Goal: Complete application form: Complete application form

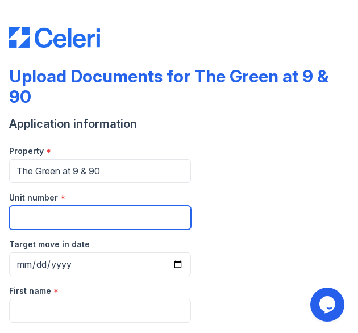
click at [40, 215] on input "Unit number" at bounding box center [100, 218] width 182 height 24
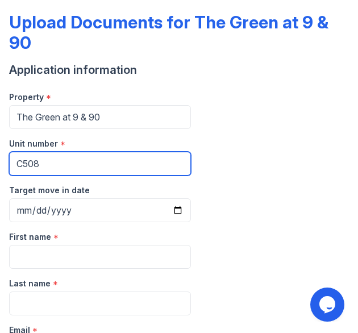
scroll to position [55, 0]
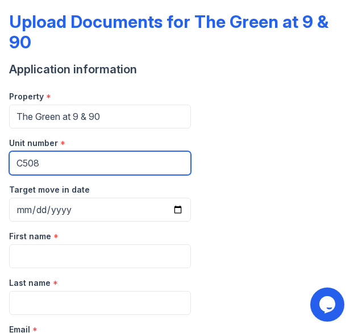
type input "C508"
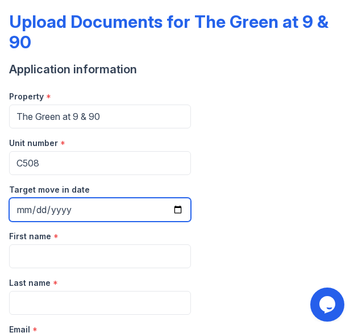
click at [173, 206] on input "Target move in date" at bounding box center [100, 210] width 182 height 24
type input "[DATE]"
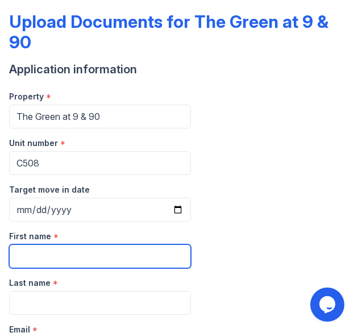
click at [32, 252] on input "First name" at bounding box center [100, 256] width 182 height 24
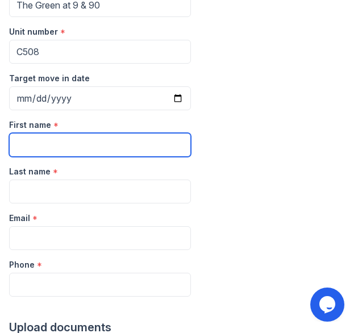
scroll to position [196, 0]
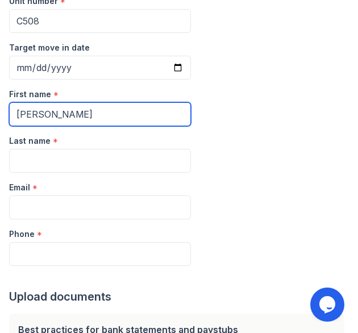
type input "[PERSON_NAME]"
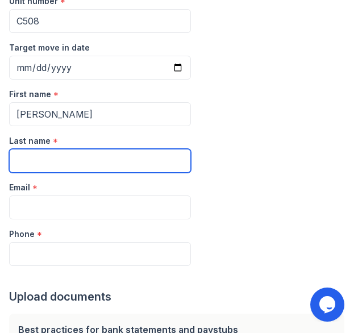
click at [73, 149] on input "Last name" at bounding box center [100, 161] width 182 height 24
type input "[PERSON_NAME]"
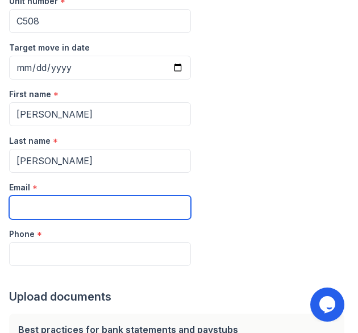
click at [30, 199] on input "Email" at bounding box center [100, 207] width 182 height 24
paste input "[PERSON_NAME] <[EMAIL_ADDRESS][DOMAIN_NAME]>"
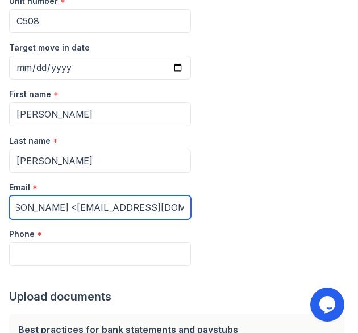
scroll to position [0, 0]
drag, startPoint x: 60, startPoint y: 204, endPoint x: -42, endPoint y: 179, distance: 105.2
click at [0, 179] on html "Upload Documents for The Green at 9 & 90 Application information Property * The…" at bounding box center [179, 166] width 358 height 333
click at [149, 204] on input "[EMAIL_ADDRESS][DOMAIN_NAME]>" at bounding box center [100, 207] width 182 height 24
type input "[EMAIL_ADDRESS][DOMAIN_NAME]"
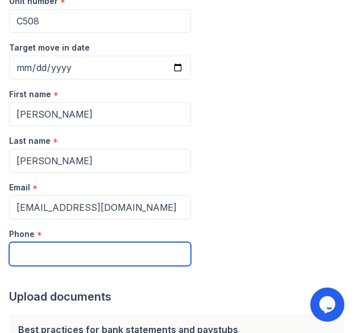
click at [52, 245] on input "Phone" at bounding box center [100, 254] width 182 height 24
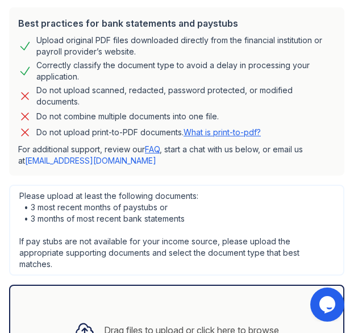
scroll to position [503, 0]
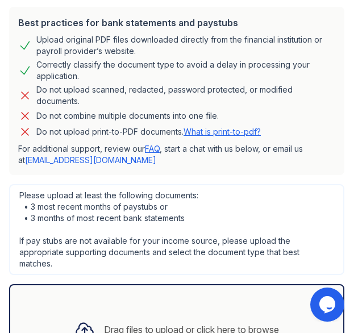
type input "5617690188"
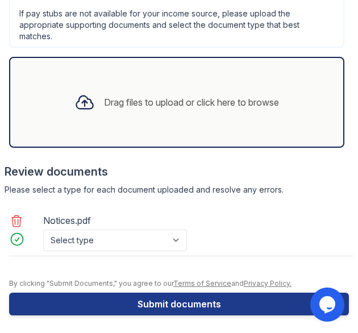
scroll to position [731, 0]
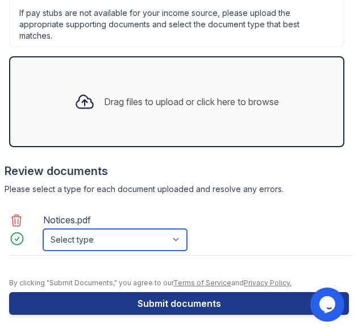
click at [53, 235] on select "Select type Paystub Bank Statement Offer Letter Tax Documents Benefit Award Let…" at bounding box center [115, 240] width 144 height 22
select select "benefit_award_letter"
click at [43, 229] on select "Select type Paystub Bank Statement Offer Letter Tax Documents Benefit Award Let…" at bounding box center [115, 240] width 144 height 22
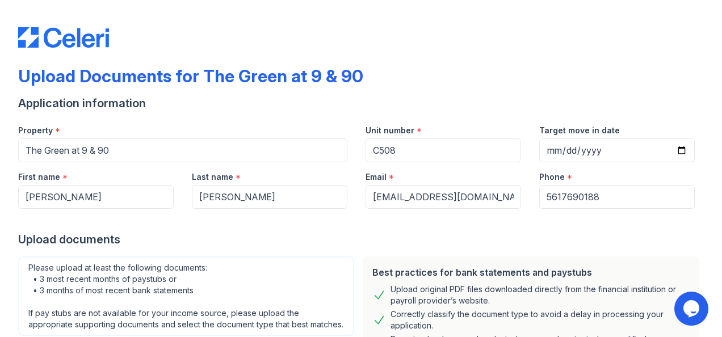
scroll to position [286, 0]
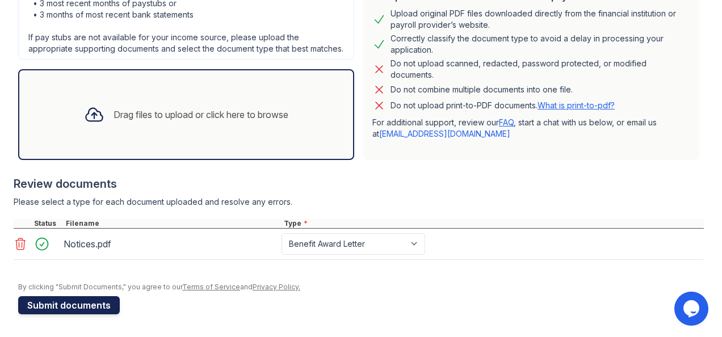
click at [82, 307] on button "Submit documents" at bounding box center [69, 305] width 102 height 18
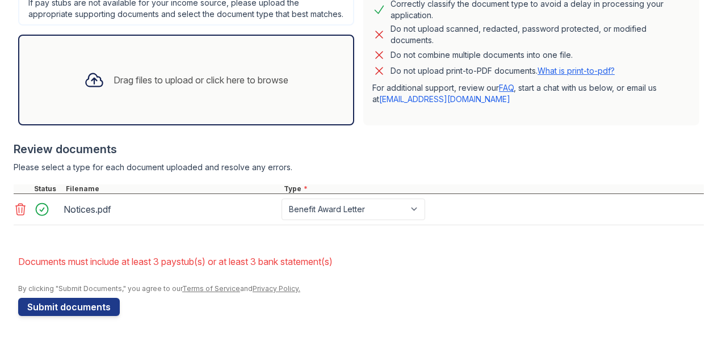
scroll to position [343, 0]
click at [108, 246] on form "Application information Property * The Green at 9 & 90 Unit number * C508 Targe…" at bounding box center [361, 49] width 686 height 531
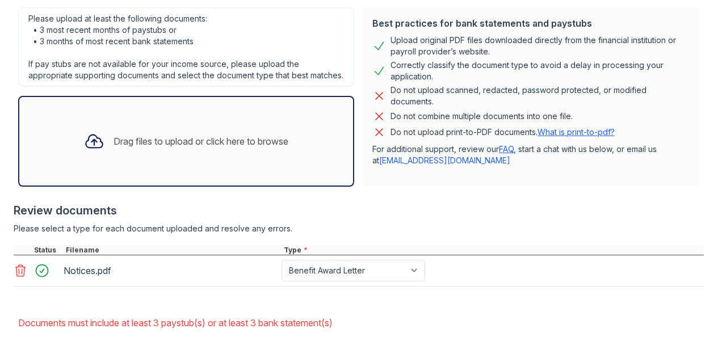
scroll to position [281, 0]
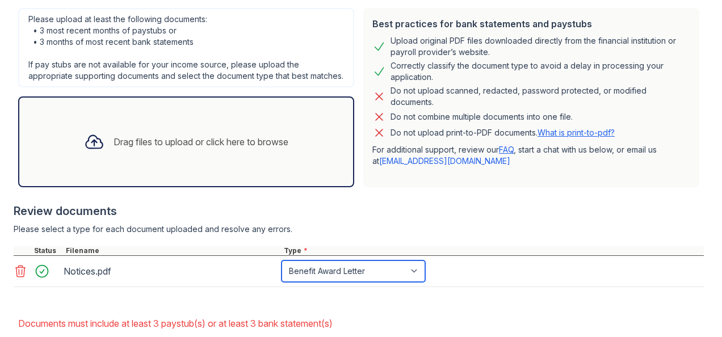
click at [397, 279] on select "Paystub Bank Statement Offer Letter Tax Documents Benefit Award Letter Investme…" at bounding box center [354, 272] width 144 height 22
select select "paystub"
click at [282, 271] on select "Paystub Bank Statement Offer Letter Tax Documents Benefit Award Letter Investme…" at bounding box center [354, 272] width 144 height 22
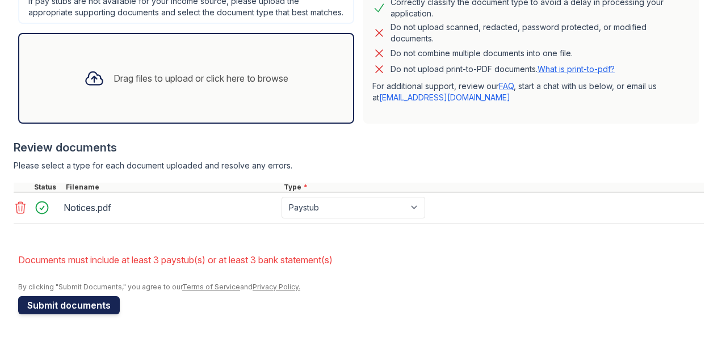
click at [87, 298] on button "Submit documents" at bounding box center [69, 305] width 102 height 18
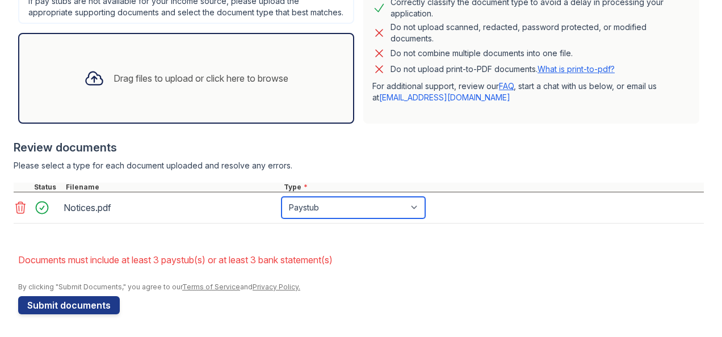
click at [308, 206] on select "Paystub Bank Statement Offer Letter Tax Documents Benefit Award Letter Investme…" at bounding box center [354, 208] width 144 height 22
click at [259, 206] on div "Notices.pdf" at bounding box center [171, 208] width 214 height 18
click at [297, 211] on select "Paystub Bank Statement Offer Letter Tax Documents Benefit Award Letter Investme…" at bounding box center [354, 208] width 144 height 22
select select "other"
click at [282, 197] on select "Paystub Bank Statement Offer Letter Tax Documents Benefit Award Letter Investme…" at bounding box center [354, 208] width 144 height 22
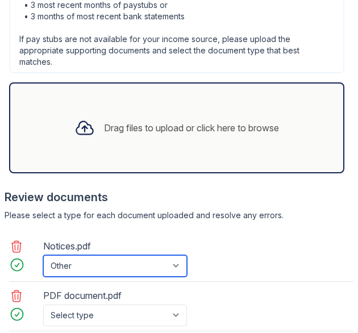
scroll to position [794, 0]
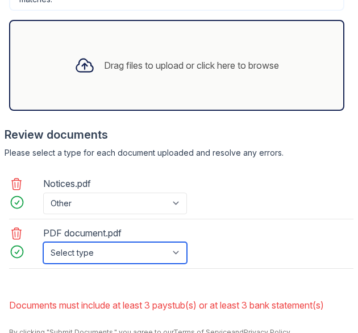
click at [99, 246] on select "Select type Paystub Bank Statement Offer Letter Tax Documents Benefit Award Let…" at bounding box center [115, 253] width 144 height 22
select select "bank_statement"
click at [43, 242] on select "Select type Paystub Bank Statement Offer Letter Tax Documents Benefit Award Let…" at bounding box center [115, 253] width 144 height 22
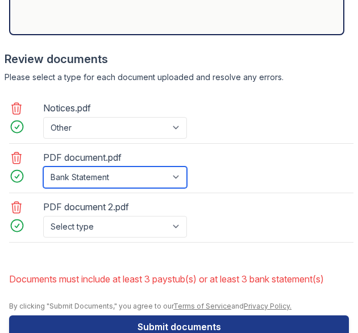
scroll to position [870, 0]
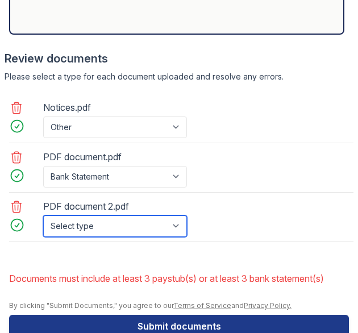
click at [97, 221] on select "Select type Paystub Bank Statement Offer Letter Tax Documents Benefit Award Let…" at bounding box center [115, 226] width 144 height 22
select select "bank_statement"
click at [43, 215] on select "Select type Paystub Bank Statement Offer Letter Tax Documents Benefit Award Let…" at bounding box center [115, 226] width 144 height 22
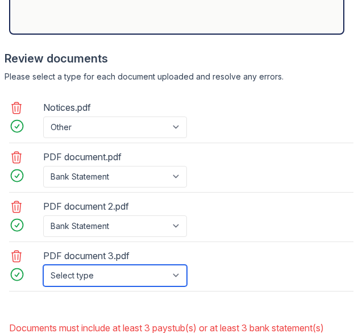
click at [115, 265] on select "Select type Paystub Bank Statement Offer Letter Tax Documents Benefit Award Let…" at bounding box center [115, 276] width 144 height 22
select select "bank_statement"
click at [43, 265] on select "Select type Paystub Bank Statement Offer Letter Tax Documents Benefit Award Let…" at bounding box center [115, 276] width 144 height 22
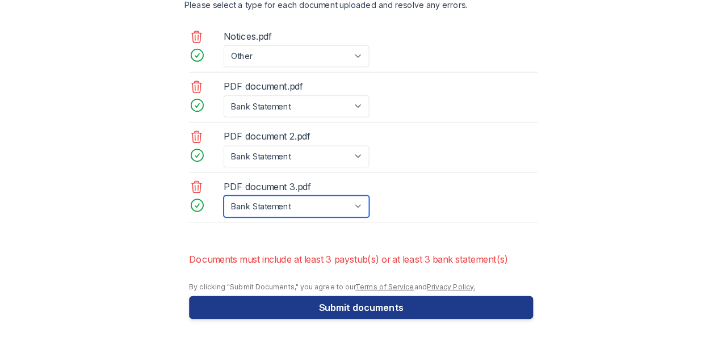
scroll to position [446, 0]
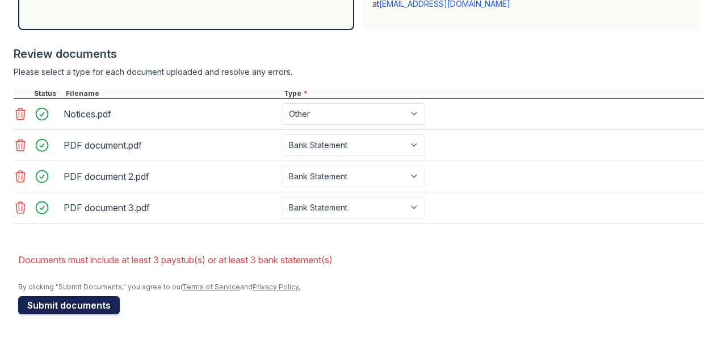
click at [51, 302] on button "Submit documents" at bounding box center [69, 305] width 102 height 18
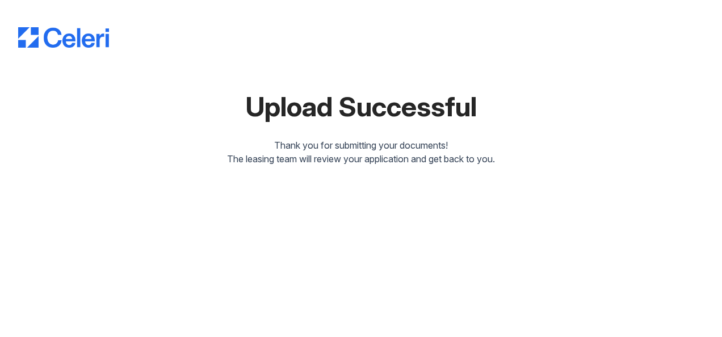
click at [237, 169] on div "Upload Successful Thank you for submitting your documents! The leasing team wil…" at bounding box center [361, 92] width 686 height 184
drag, startPoint x: 237, startPoint y: 169, endPoint x: 273, endPoint y: 181, distance: 38.4
click at [273, 181] on div "Upload Successful Thank you for submitting your documents! The leasing team wil…" at bounding box center [361, 92] width 686 height 184
click at [277, 199] on div "Upload Successful Thank you for submitting your documents! The leasing team wil…" at bounding box center [361, 168] width 722 height 337
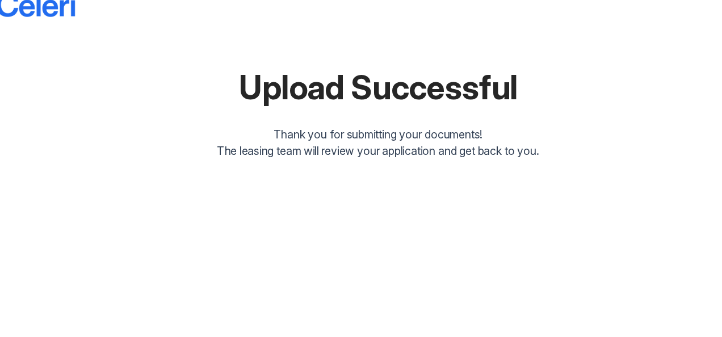
click at [277, 199] on div "Upload Successful Thank you for submitting your documents! The leasing team wil…" at bounding box center [361, 168] width 722 height 337
